Goal: Navigation & Orientation: Find specific page/section

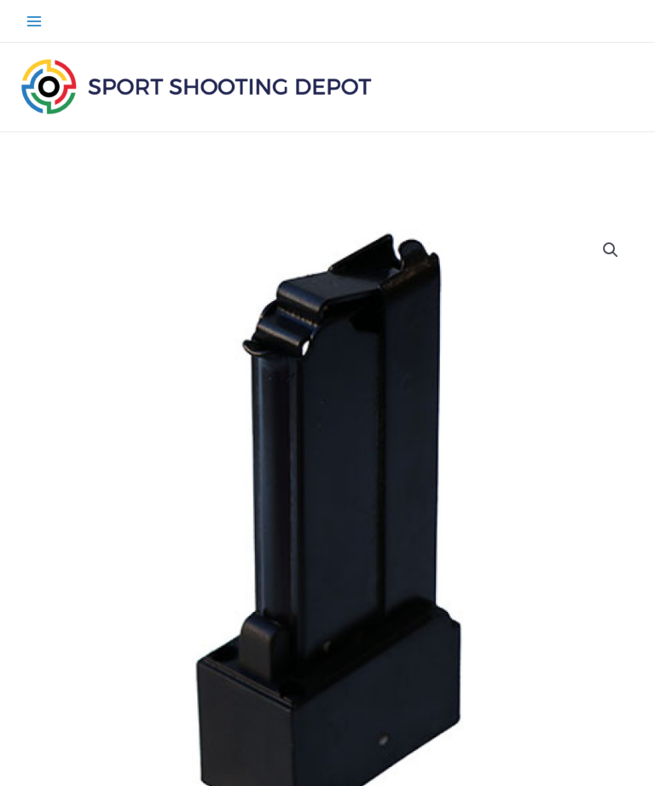
click at [26, 17] on icon "Main menu toggle" at bounding box center [34, 21] width 17 height 17
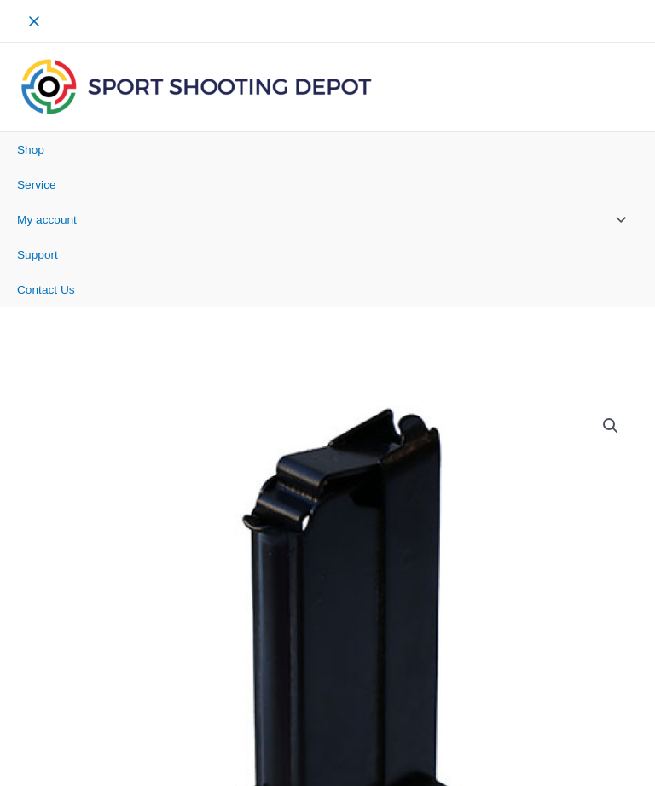
click at [44, 296] on link "Contact Us" at bounding box center [327, 289] width 655 height 35
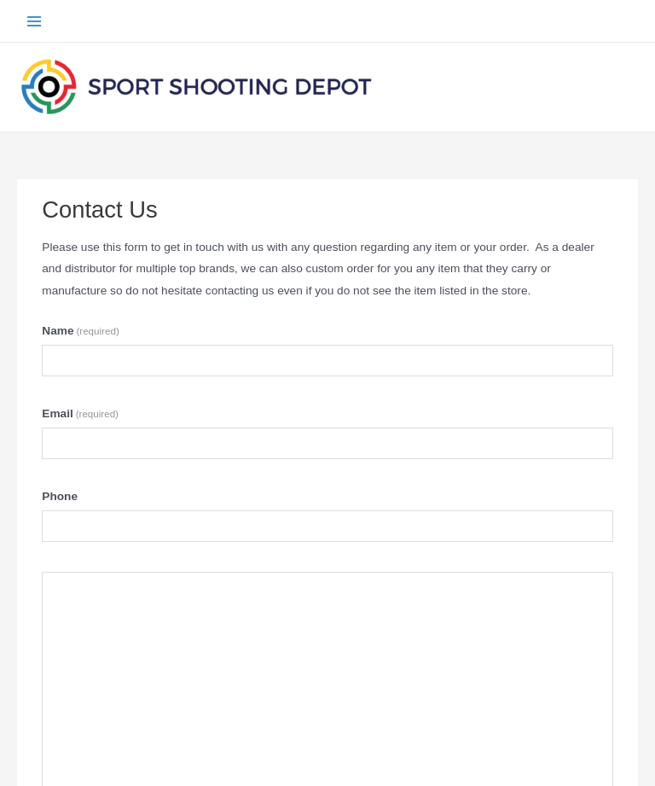
click at [26, 18] on icon "Main menu toggle" at bounding box center [34, 21] width 17 height 17
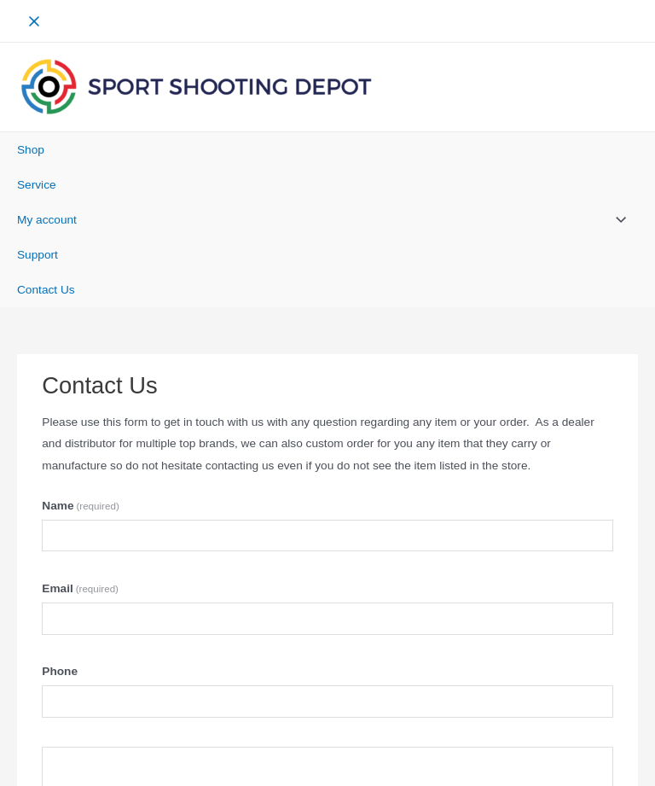
click at [36, 195] on link "Service" at bounding box center [327, 184] width 655 height 35
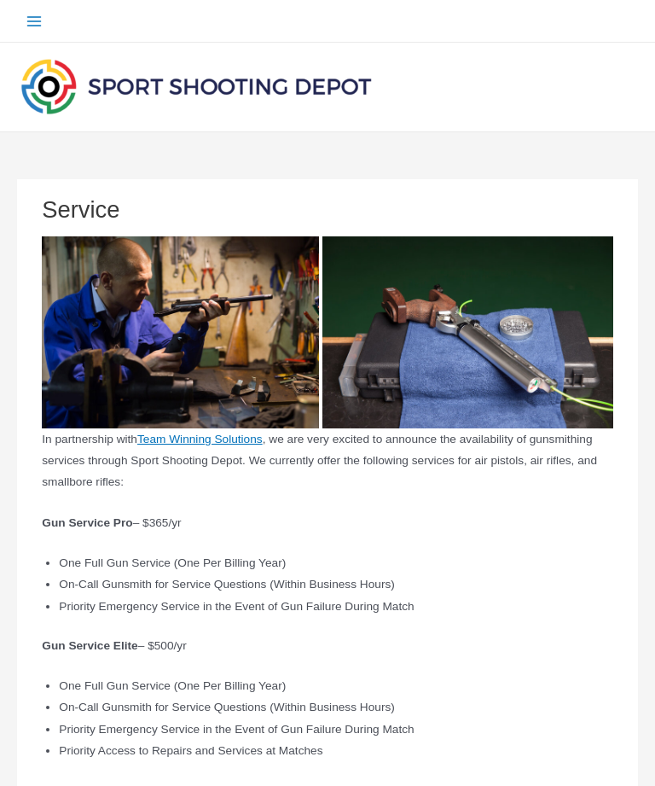
click at [27, 25] on icon "Main menu toggle" at bounding box center [33, 21] width 15 height 10
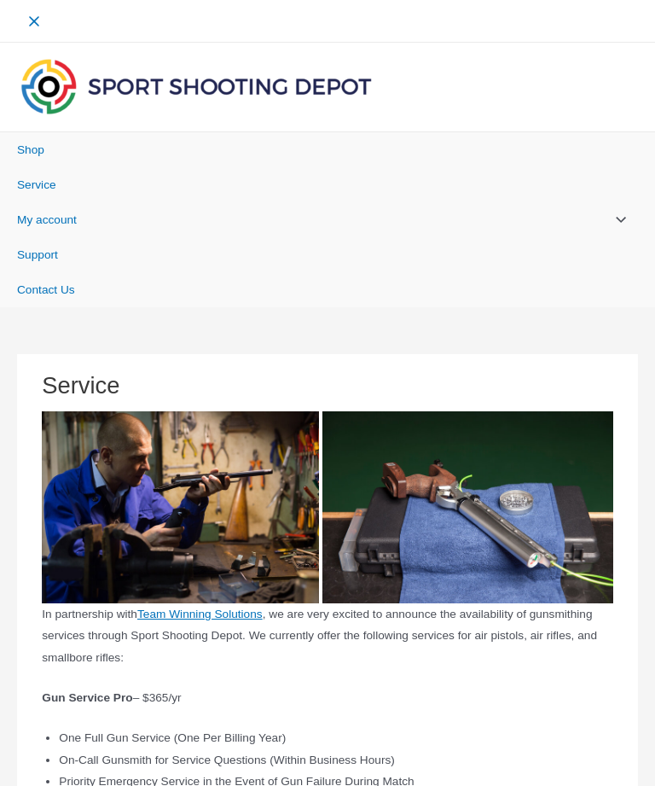
click at [28, 148] on span "Shop" at bounding box center [30, 149] width 27 height 13
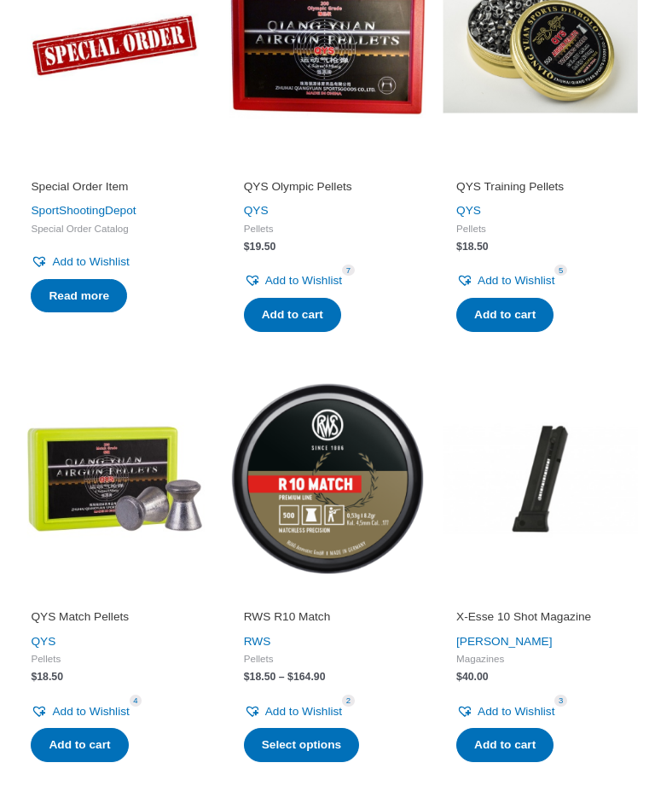
scroll to position [375, 0]
